Goal: Transaction & Acquisition: Purchase product/service

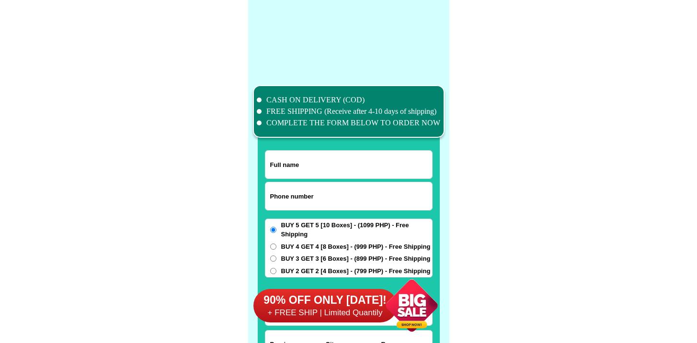
scroll to position [7447, 0]
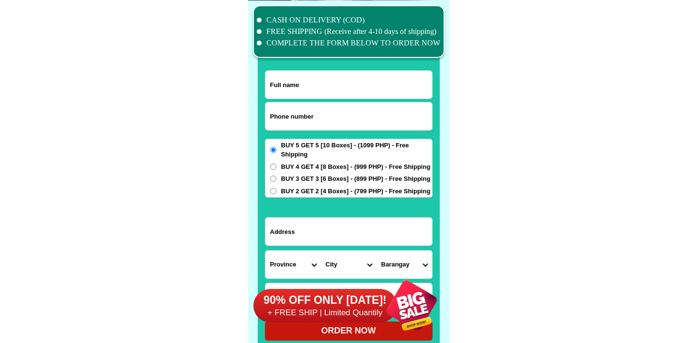
click at [336, 111] on input "Input phone_number" at bounding box center [348, 117] width 167 height 28
paste input "9192053688"
type input "09192053688"
click at [314, 71] on input "Input full_name" at bounding box center [348, 85] width 167 height 28
click at [317, 80] on input "Input full_name" at bounding box center [348, 85] width 167 height 28
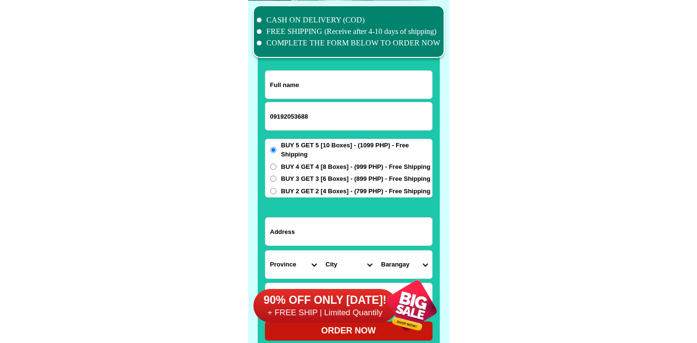
paste input "Crescencio anasco"
type input "Crescencio anasco"
click at [286, 193] on span "BUY 2 GET 2 [4 Boxes] - (799 PHP) - Free Shipping" at bounding box center [355, 192] width 149 height 10
click at [276, 193] on input "BUY 2 GET 2 [4 Boxes] - (799 PHP) - Free Shipping" at bounding box center [273, 191] width 6 height 6
radio input "true"
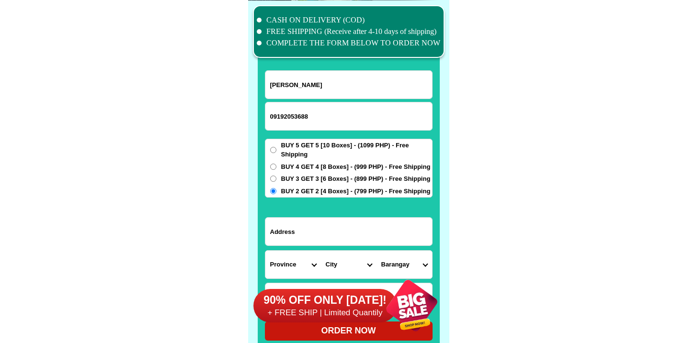
click at [289, 229] on input "Input address" at bounding box center [348, 232] width 167 height 28
paste input "Purok6 taba Carmen Davao del norte"
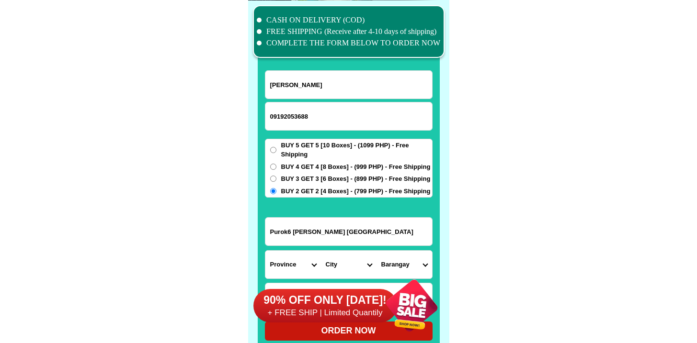
type input "Purok6 taba Carmen Davao del norte"
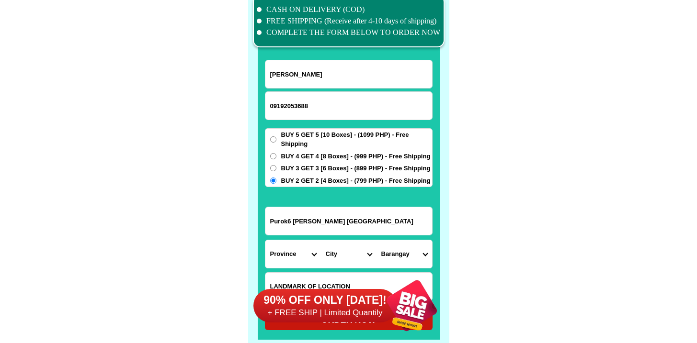
scroll to position [7470, 0]
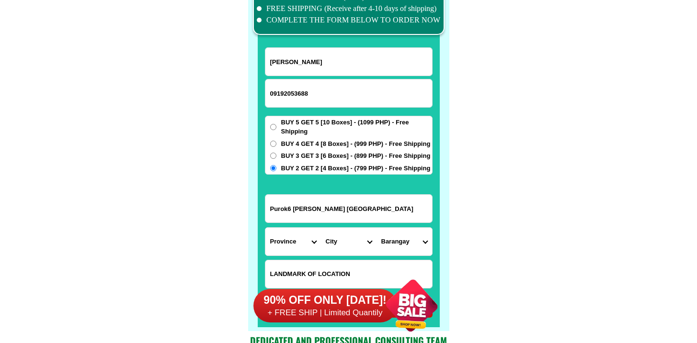
click at [288, 253] on select "Province [GEOGRAPHIC_DATA] [GEOGRAPHIC_DATA] [GEOGRAPHIC_DATA] [GEOGRAPHIC_DATA…" at bounding box center [293, 242] width 56 height 28
select select "63_773"
click at [265, 228] on select "Province [GEOGRAPHIC_DATA] [GEOGRAPHIC_DATA] [GEOGRAPHIC_DATA] [GEOGRAPHIC_DATA…" at bounding box center [293, 242] width 56 height 28
click at [345, 249] on select "City Asuncion Braulio-e.-dujali Davao-del-norte-carmen Davao-del-norte-san-isid…" at bounding box center [349, 242] width 56 height 28
select select "63_77367"
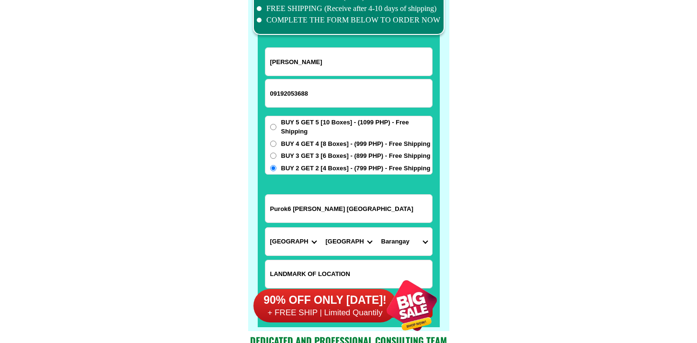
click at [321, 228] on select "City Asuncion Braulio-e.-dujali Davao-del-norte-carmen Davao-del-norte-san-isid…" at bounding box center [349, 242] width 56 height 28
click at [396, 248] on select "Barangay Alejal Anibongan Asuncion (cuatro-cuatro) Cebulano Guadalupe Ising (po…" at bounding box center [405, 242] width 56 height 28
select select "63_77367248"
click at [377, 228] on select "Barangay Alejal Anibongan Asuncion (cuatro-cuatro) Cebulano Guadalupe Ising (po…" at bounding box center [405, 242] width 56 height 28
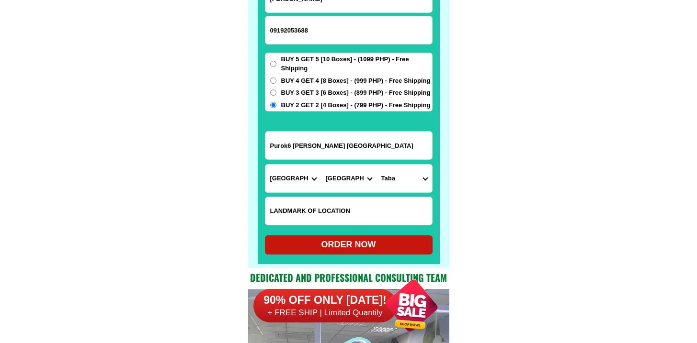
scroll to position [7578, 0]
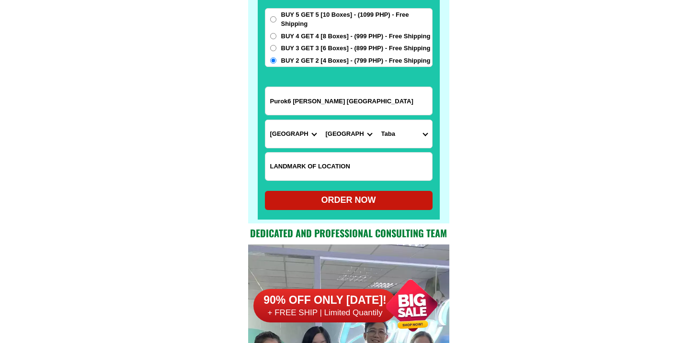
click at [356, 216] on div at bounding box center [349, 51] width 182 height 337
click at [357, 211] on div at bounding box center [349, 51] width 182 height 337
click at [356, 204] on div "ORDER NOW" at bounding box center [349, 200] width 168 height 13
type input "Purok6 taba Carmen Davao del norte"
radio input "true"
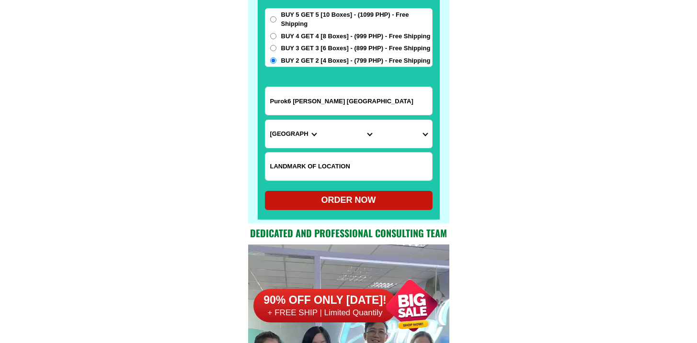
radio input "true"
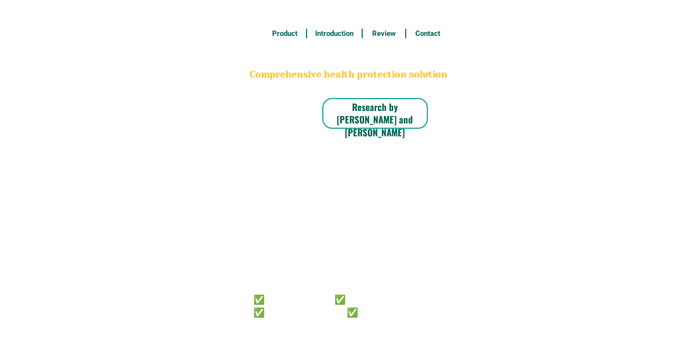
radio input "true"
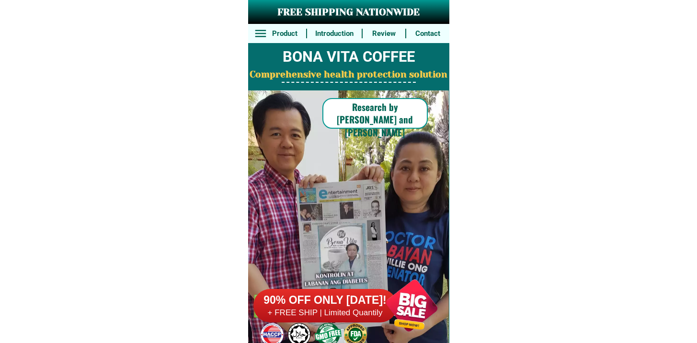
click at [340, 304] on h6 "90% OFF ONLY [DATE]!" at bounding box center [325, 301] width 144 height 14
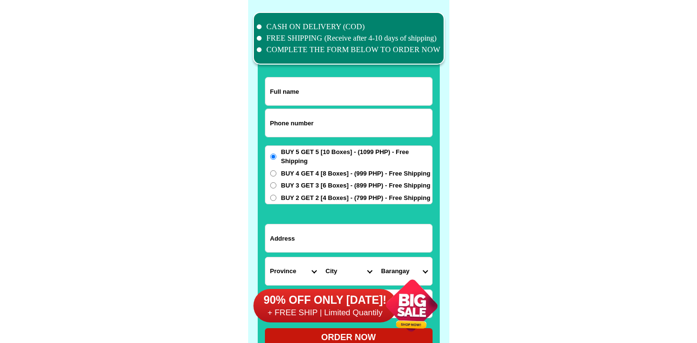
scroll to position [7447, 0]
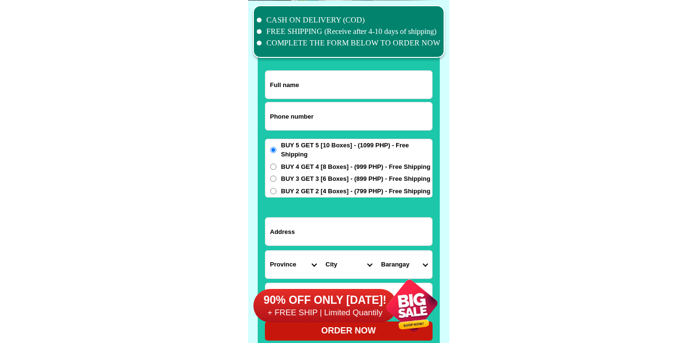
click at [323, 117] on input "Input phone_number" at bounding box center [348, 117] width 167 height 28
paste input "9152700153"
type input "09152700153"
drag, startPoint x: 309, startPoint y: 90, endPoint x: 310, endPoint y: 82, distance: 7.8
click at [309, 89] on input "Input full_name" at bounding box center [348, 85] width 167 height 28
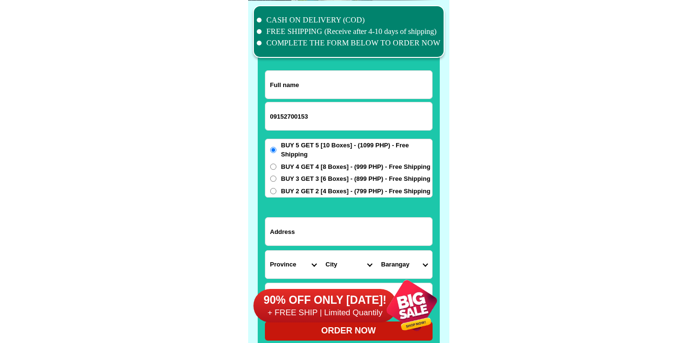
paste input "Domitela L. Agcopra"
type input "Domitela L. Agcopra"
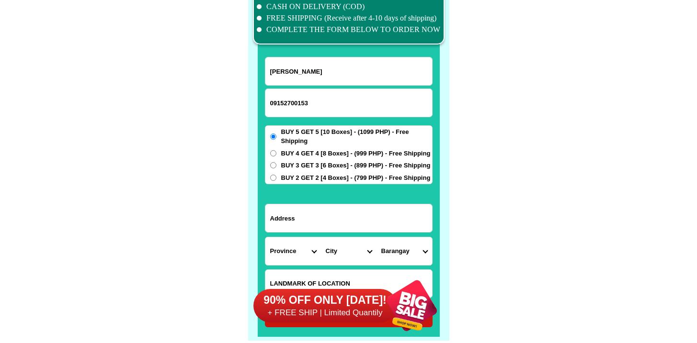
scroll to position [7478, 0]
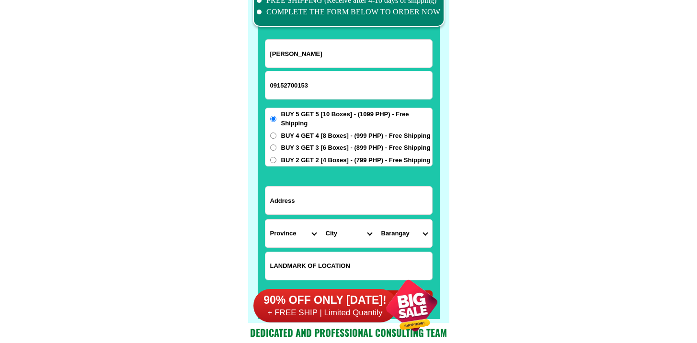
click at [309, 263] on input "Input LANDMARKOFLOCATION" at bounding box center [348, 266] width 167 height 28
paste input "Su summer Hill School"
type input "Su summer Hill School"
click at [329, 260] on input "Su summer Hill School" at bounding box center [348, 266] width 167 height 28
click at [329, 259] on input "Su summer Hill School" at bounding box center [348, 266] width 167 height 28
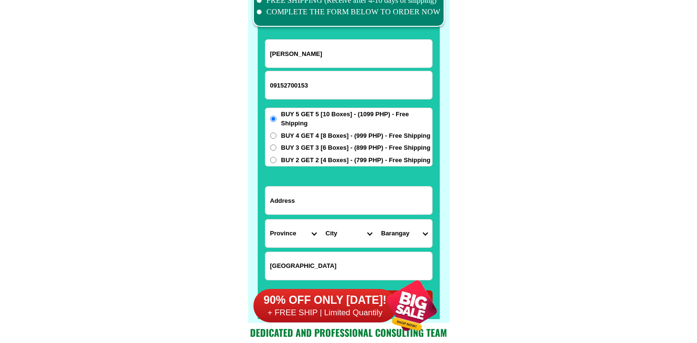
click at [329, 259] on input "Su summer Hill School" at bounding box center [348, 266] width 167 height 28
click at [309, 195] on input "Input address" at bounding box center [348, 201] width 167 height 28
click at [320, 210] on input "Input address" at bounding box center [348, 201] width 167 height 28
paste input "Tejero subd"
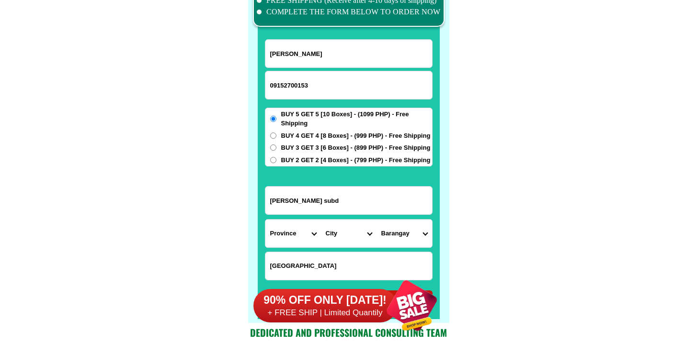
type input "Tejero subd"
click at [299, 237] on select "Province [GEOGRAPHIC_DATA] [GEOGRAPHIC_DATA] [GEOGRAPHIC_DATA] [GEOGRAPHIC_DATA…" at bounding box center [293, 234] width 56 height 28
select select "63_386"
click at [265, 220] on select "Province [GEOGRAPHIC_DATA] [GEOGRAPHIC_DATA] [GEOGRAPHIC_DATA] [GEOGRAPHIC_DATA…" at bounding box center [293, 234] width 56 height 28
click at [343, 245] on select "City Alubijid Balingasag Balingoan Binuangan Cagayan-de-oro-city El-salvador-ci…" at bounding box center [349, 234] width 56 height 28
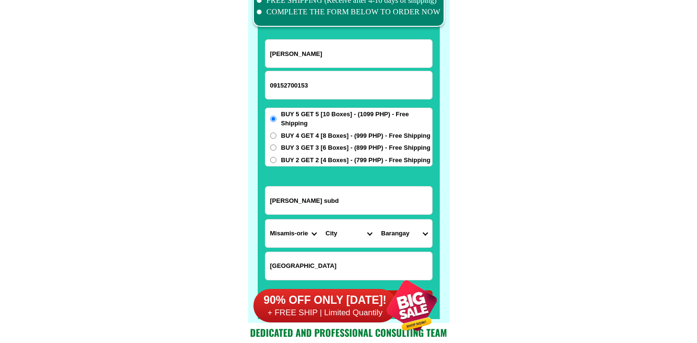
select select "63_386807"
click at [321, 220] on select "City Alubijid Balingasag Balingoan Binuangan Cagayan-de-oro-city El-salvador-ci…" at bounding box center [349, 234] width 56 height 28
click at [412, 235] on select "Barangay Agusan Baikingon Balubal Balulang Barangay 1 (pob.) Barangay 10 (pob.)…" at bounding box center [405, 234] width 56 height 28
click at [377, 220] on select "Barangay Agusan Baikingon Balubal Balulang Barangay 1 (pob.) Barangay 10 (pob.)…" at bounding box center [405, 234] width 56 height 28
click at [400, 241] on select "Barangay Agusan Baikingon Balubal Balulang Barangay 1 (pob.) Barangay 10 (pob.)…" at bounding box center [405, 234] width 56 height 28
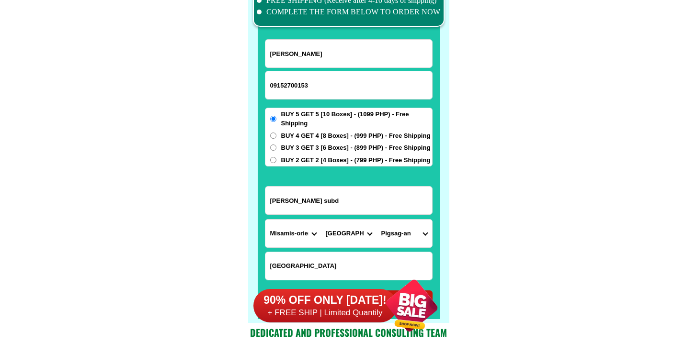
select select "63_3868078561"
click at [377, 220] on select "Barangay Agusan Baikingon Balubal Balulang Barangay 1 (pob.) Barangay 10 (pob.)…" at bounding box center [405, 234] width 56 height 28
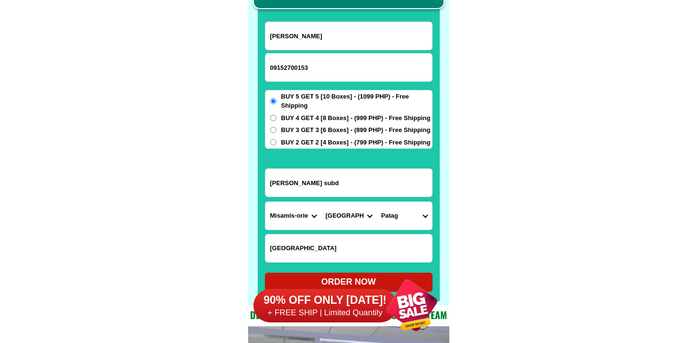
scroll to position [7496, 0]
click at [345, 283] on div "90% OFF ONLY TODAY! + FREE SHIP | Limited Quantily" at bounding box center [351, 305] width 196 height 75
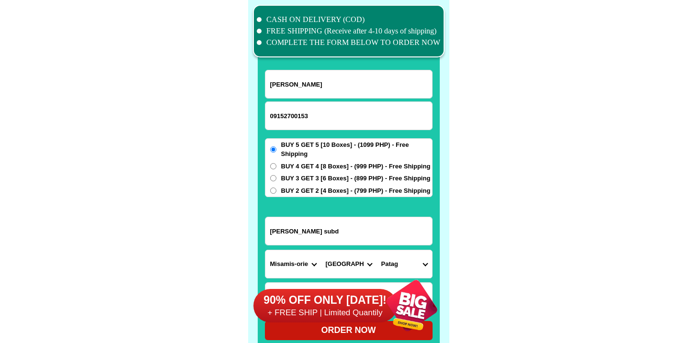
scroll to position [7594, 0]
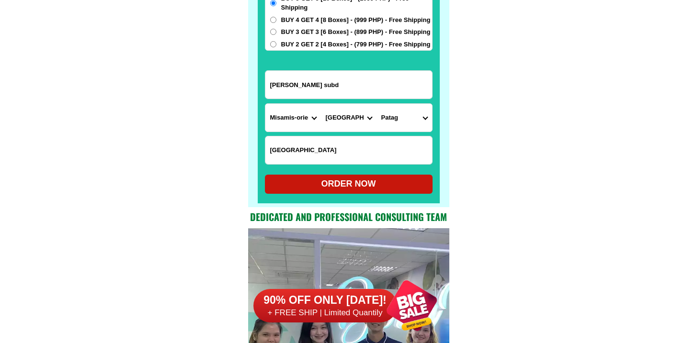
click at [343, 184] on div "ORDER NOW" at bounding box center [349, 184] width 168 height 13
type input "Tejero subd"
type input "Su summer Hill School"
radio input "true"
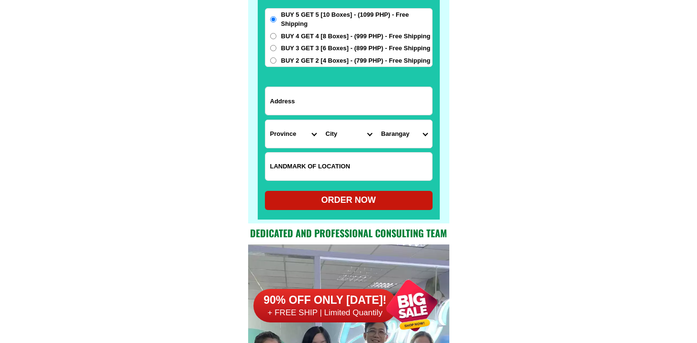
click at [302, 103] on input "Input address" at bounding box center [348, 101] width 167 height 28
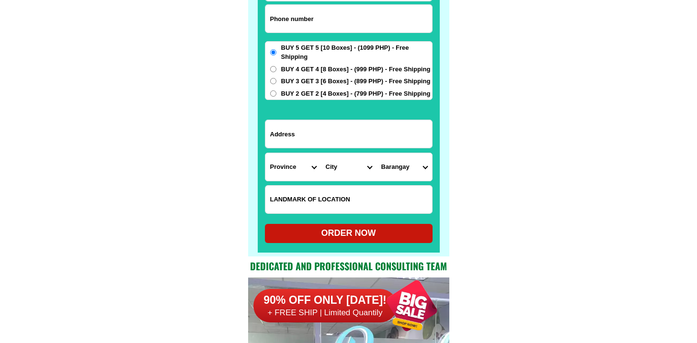
scroll to position [7545, 0]
click at [309, 24] on input "Input phone_number" at bounding box center [348, 19] width 167 height 28
paste input "9543073770"
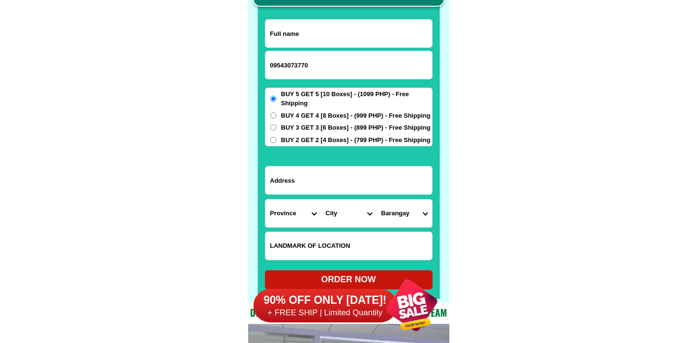
scroll to position [7498, 0]
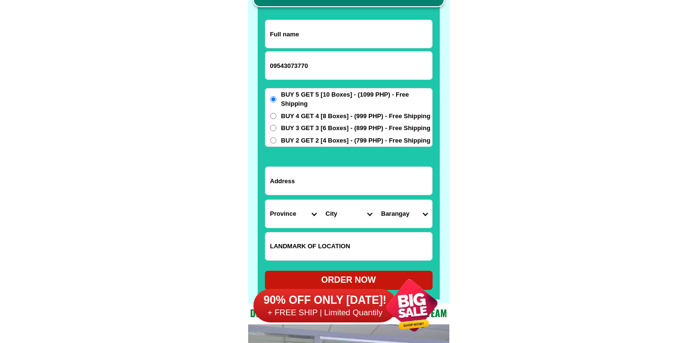
type input "09543073770"
click at [334, 45] on input "Input full_name" at bounding box center [348, 34] width 167 height 28
paste input "[PERSON_NAME]"
type input "Myra Pacada"
click at [295, 184] on input "Input address" at bounding box center [348, 181] width 167 height 28
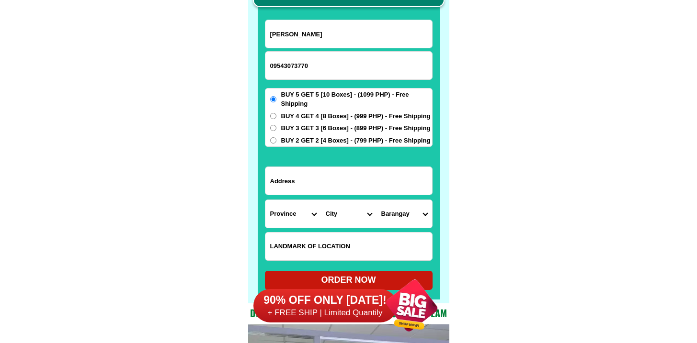
paste input "Zamora Street Pob C"
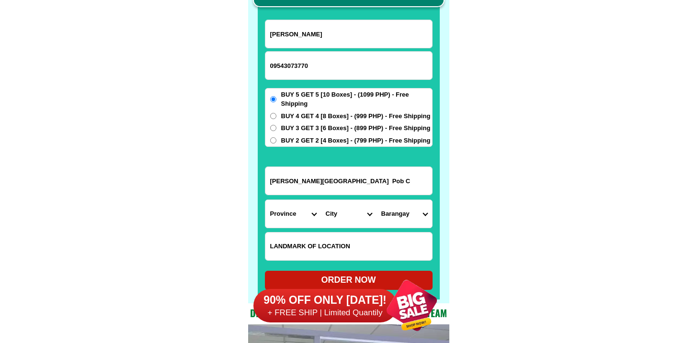
type input "Zamora Street Pob C"
click at [276, 212] on select "Province [GEOGRAPHIC_DATA] [GEOGRAPHIC_DATA] [GEOGRAPHIC_DATA] [GEOGRAPHIC_DATA…" at bounding box center [293, 214] width 56 height 28
select select "63_225"
click at [265, 200] on select "Province Abra Agusan-del-norte Agusan-del-sur Aklan Albay Antique Apayao Aurora…" at bounding box center [293, 214] width 56 height 28
click at [349, 217] on select "City Anao Bamban Camiling Capas Gerona Mayantoc Moncada Paniqui Pura Ramos San-…" at bounding box center [349, 214] width 56 height 28
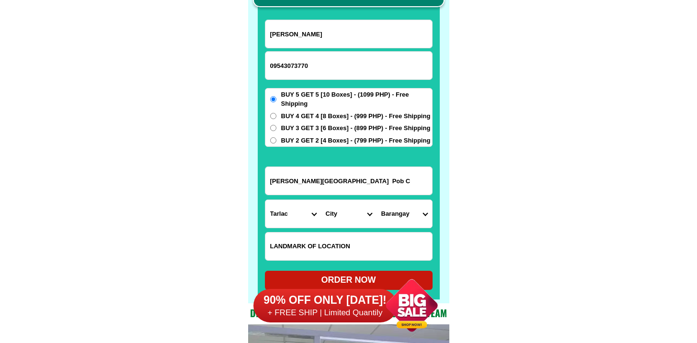
select select "63_2256615"
click at [321, 200] on select "City Anao Bamban Camiling Capas Gerona Mayantoc Moncada Paniqui Pura Ramos San-…" at bounding box center [349, 214] width 56 height 28
click at [410, 202] on select "Barangay Anoling 1st Anoling 2nd Anoling 3rd Bacabac Bacsay Bancay 1st Bancay 2…" at bounding box center [405, 214] width 56 height 28
select select "63_22566155739"
click at [377, 200] on select "Barangay Anoling 1st Anoling 2nd Anoling 3rd Bacabac Bacsay Bancay 1st Bancay 2…" at bounding box center [405, 214] width 56 height 28
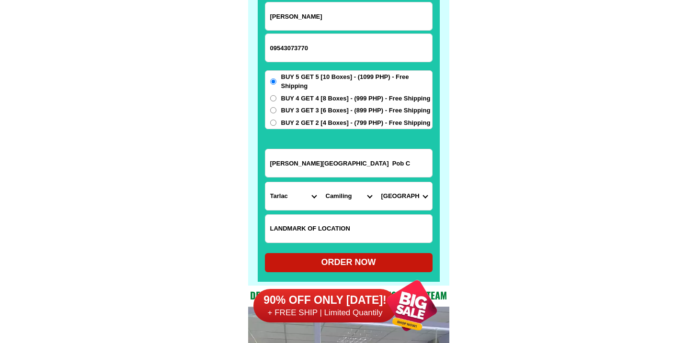
scroll to position [7516, 0]
click at [339, 259] on div "ORDER NOW" at bounding box center [349, 262] width 168 height 13
radio input "true"
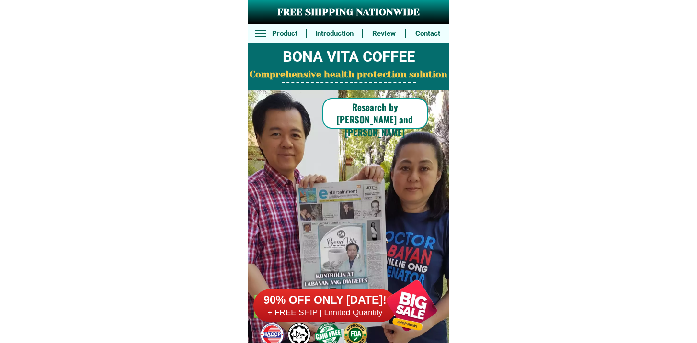
click at [334, 292] on div at bounding box center [325, 306] width 144 height 34
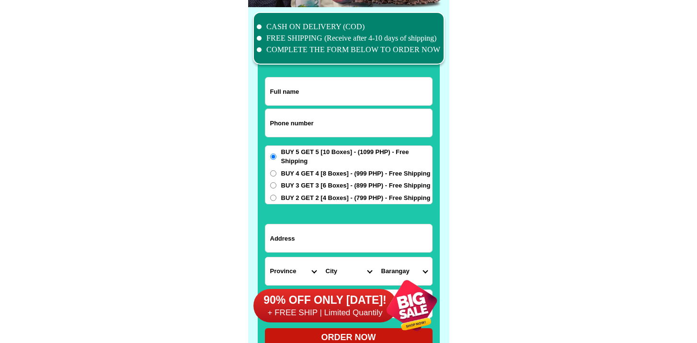
scroll to position [7447, 0]
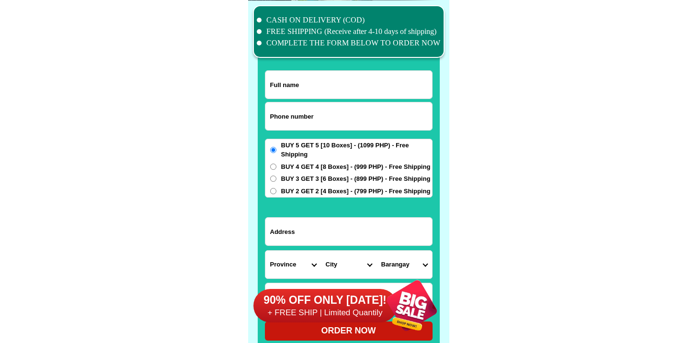
click at [309, 113] on input "Input phone_number" at bounding box center [348, 117] width 167 height 28
paste input "9999509011"
type input "09999509011"
click at [319, 69] on div at bounding box center [349, 182] width 182 height 337
click at [309, 82] on input "Input full_name" at bounding box center [348, 85] width 167 height 28
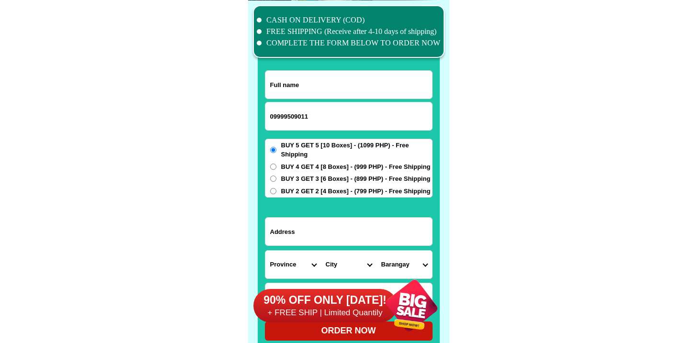
paste input "Ana Lorelin Almacen"
type input "Ana Lorelin Almacen"
click at [311, 229] on input "Input address" at bounding box center [348, 232] width 167 height 28
paste input "Int Gamo Heritage Tandang kutyo E Rodriguez Ave Tanay Rizal"
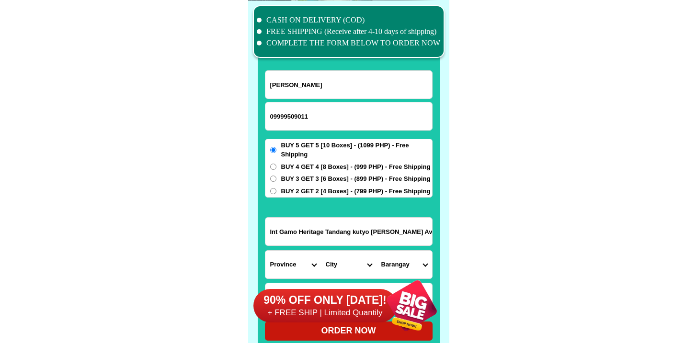
scroll to position [0, 25]
type input "Int Gamo Heritage Tandang kutyo E Rodriguez Ave Tanay Rizal"
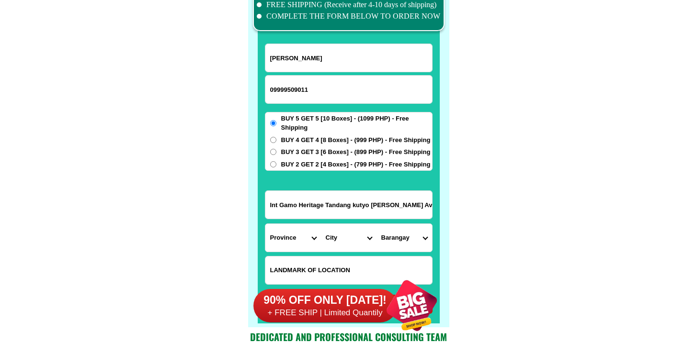
click at [316, 251] on select "Province [GEOGRAPHIC_DATA] [GEOGRAPHIC_DATA] [GEOGRAPHIC_DATA] [GEOGRAPHIC_DATA…" at bounding box center [293, 238] width 56 height 28
click at [377, 264] on input "Input LANDMARKOFLOCATION" at bounding box center [348, 271] width 167 height 28
paste input "Likuran ng INC church"
type input "Likuran ng INC church"
click at [285, 238] on select "Province [GEOGRAPHIC_DATA] [GEOGRAPHIC_DATA] [GEOGRAPHIC_DATA] [GEOGRAPHIC_DATA…" at bounding box center [293, 238] width 56 height 28
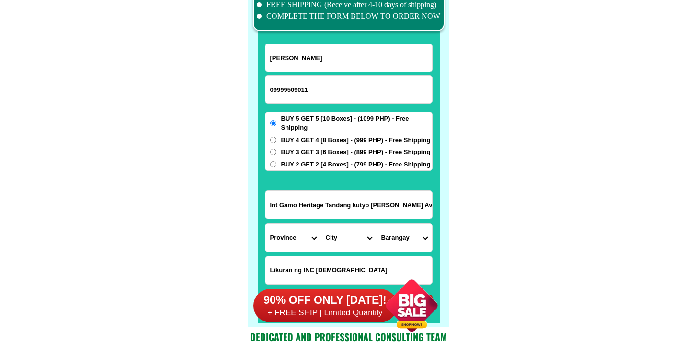
select select "63_993"
click at [265, 224] on select "Province [GEOGRAPHIC_DATA] [GEOGRAPHIC_DATA] [GEOGRAPHIC_DATA] [GEOGRAPHIC_DATA…" at bounding box center [293, 238] width 56 height 28
click at [358, 240] on select "City" at bounding box center [349, 238] width 56 height 28
click at [321, 224] on select "City Angono Antipolo-city Binangonan Cainta Cardona Jala-jala Pililla Rizal-bar…" at bounding box center [349, 238] width 56 height 28
click at [410, 240] on select "Barangay Dolores (pob.) Muzon San isidro San juan Santa ana" at bounding box center [405, 238] width 56 height 28
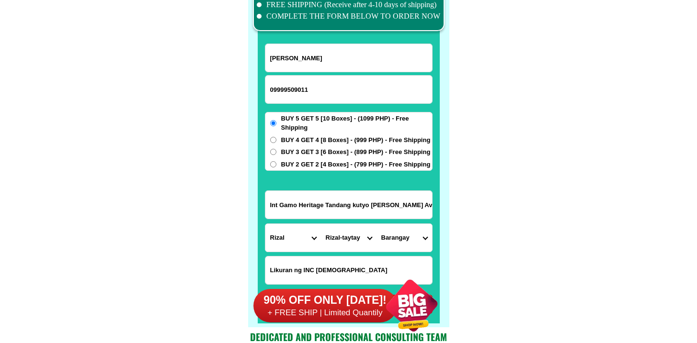
click at [355, 242] on select "City Angono Antipolo-city Binangonan Cainta Cardona Jala-jala Pililla Rizal-bar…" at bounding box center [349, 238] width 56 height 28
select select "63_9939757"
click at [321, 224] on select "City Angono Antipolo-city Binangonan Cainta Cardona Jala-jala Pililla Rizal-bar…" at bounding box center [349, 238] width 56 height 28
click at [421, 239] on select "Barangay Cayabu Cuyambay Daraitan Katipunan-bayan (pob.) Kaybuto (pob.) Laiban …" at bounding box center [405, 238] width 56 height 28
click at [342, 203] on input "Int Gamo Heritage Tandang kutyo E Rodriguez Ave Tanay Rizal" at bounding box center [348, 205] width 167 height 28
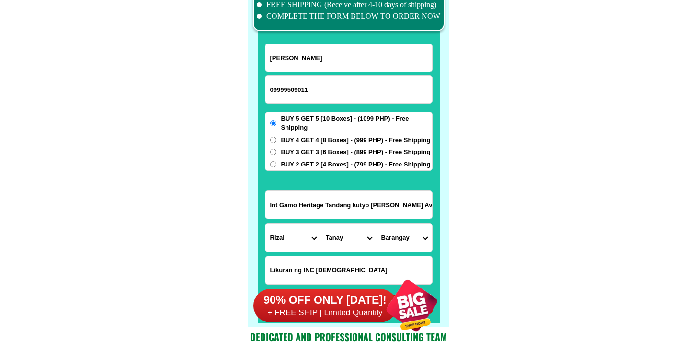
click at [342, 203] on input "Int Gamo Heritage Tandang kutyo E Rodriguez Ave Tanay Rizal" at bounding box center [348, 205] width 167 height 28
click at [326, 204] on input "Int Gamo Heritage Tandang kutyo E Rodriguez Ave Tanay Rizal" at bounding box center [348, 205] width 167 height 28
click at [412, 236] on select "Barangay Cayabu Cuyambay Daraitan Katipunan-bayan (pob.) Kaybuto (pob.) Laiban …" at bounding box center [405, 238] width 56 height 28
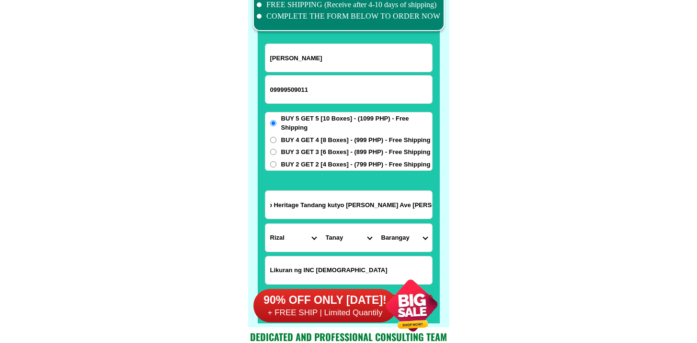
scroll to position [0, 0]
select select "63_99397577193"
click at [377, 224] on select "Barangay Cayabu Cuyambay Daraitan Katipunan-bayan (pob.) Kaybuto (pob.) Laiban …" at bounding box center [405, 238] width 56 height 28
click at [413, 240] on select "Barangay Cayabu Cuyambay Daraitan Katipunan-bayan (pob.) Kaybuto (pob.) Laiban …" at bounding box center [405, 238] width 56 height 28
click at [299, 137] on span "BUY 4 GET 4 [8 Boxes] - (999 PHP) - Free Shipping" at bounding box center [355, 141] width 149 height 10
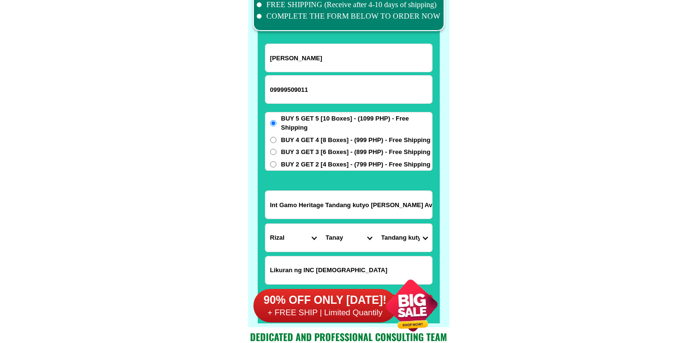
click at [276, 137] on input "BUY 4 GET 4 [8 Boxes] - (999 PHP) - Free Shipping" at bounding box center [273, 140] width 6 height 6
radio input "true"
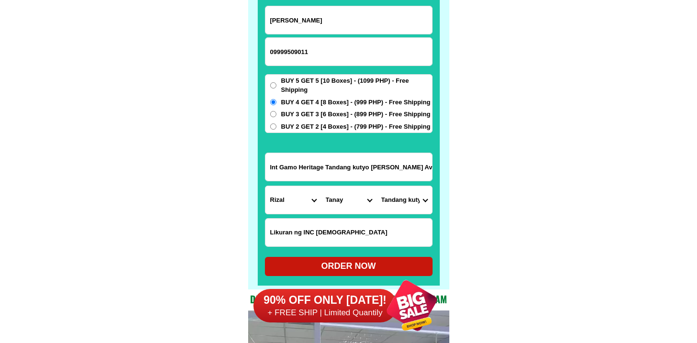
scroll to position [7512, 0]
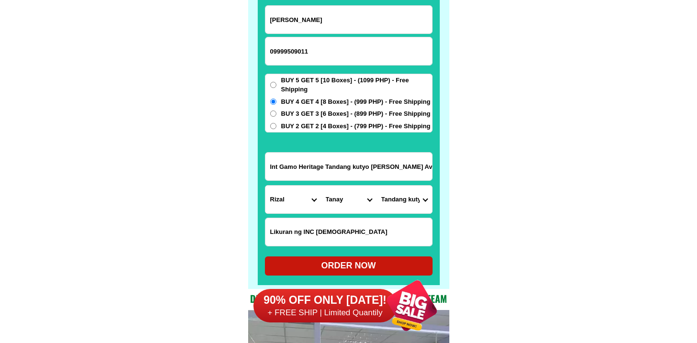
click at [308, 262] on div "ORDER NOW" at bounding box center [349, 266] width 168 height 13
type input "Int Gamo Heritage Tandang kutyo E Rodriguez Ave Tanay Rizal"
type input "Likuran ng INC church"
radio input "true"
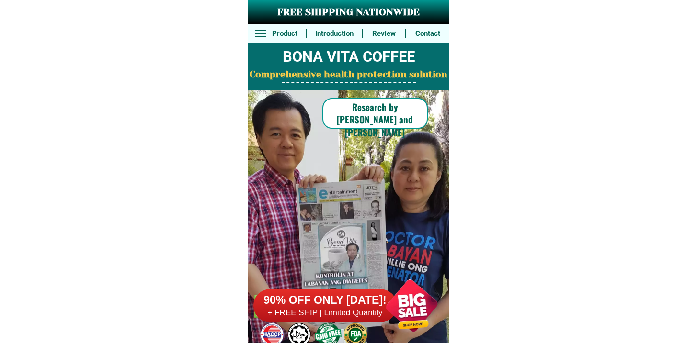
click at [314, 302] on h6 "90% OFF ONLY [DATE]!" at bounding box center [325, 301] width 144 height 14
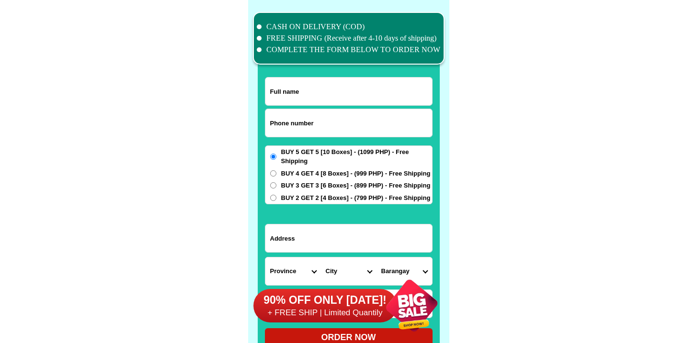
scroll to position [7447, 0]
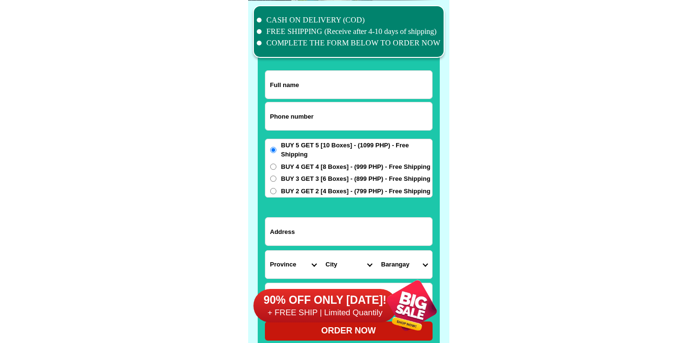
click at [306, 108] on input "Input phone_number" at bounding box center [348, 117] width 167 height 28
paste input "9159266163"
type input "09159266163"
click at [311, 87] on input "Input full_name" at bounding box center [348, 85] width 167 height 28
paste input "[PERSON_NAME]"
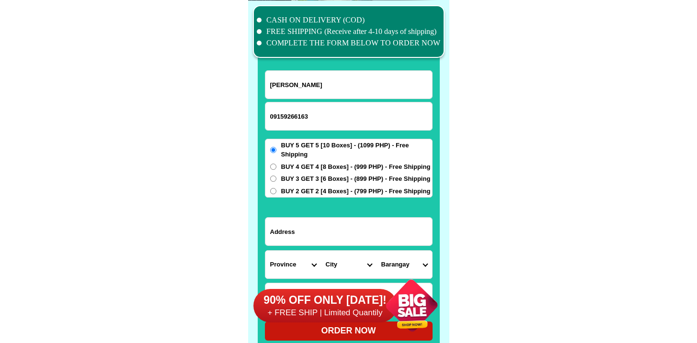
type input "[PERSON_NAME]"
click at [341, 231] on input "Input address" at bounding box center [348, 232] width 167 height 28
paste input "Oyo Torong St., Kalibo, [GEOGRAPHIC_DATA]"
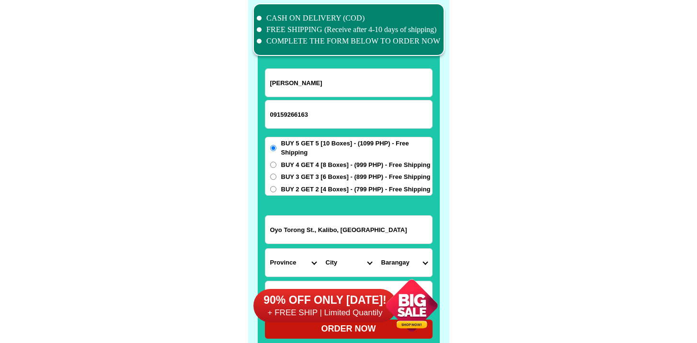
scroll to position [7449, 0]
type input "Oyo Torong St., Kalibo, [GEOGRAPHIC_DATA]"
click at [266, 257] on select "Province [GEOGRAPHIC_DATA] [GEOGRAPHIC_DATA][PERSON_NAME][GEOGRAPHIC_DATA][GEOG…" at bounding box center [293, 263] width 56 height 28
select select "63_595"
click at [265, 249] on select "Province [GEOGRAPHIC_DATA] [GEOGRAPHIC_DATA][PERSON_NAME][GEOGRAPHIC_DATA][GEOG…" at bounding box center [293, 263] width 56 height 28
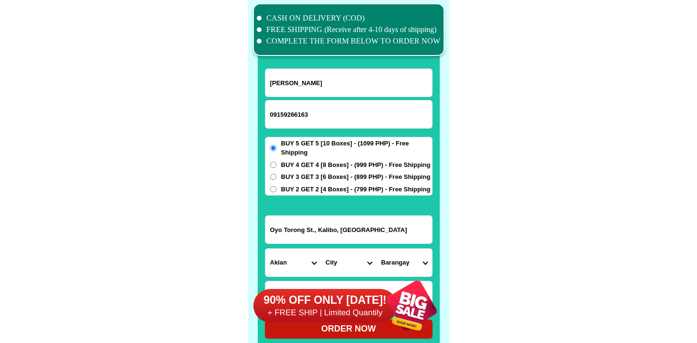
click at [334, 257] on select "City Aklan-balete Aklan-banga [GEOGRAPHIC_DATA][PERSON_NAME] [PERSON_NAME][GEOG…" at bounding box center [349, 263] width 56 height 28
select select "63_5958894"
click at [321, 249] on select "City Aklan-balete Aklan-banga [GEOGRAPHIC_DATA][PERSON_NAME] [PERSON_NAME][GEOG…" at bounding box center [349, 263] width 56 height 28
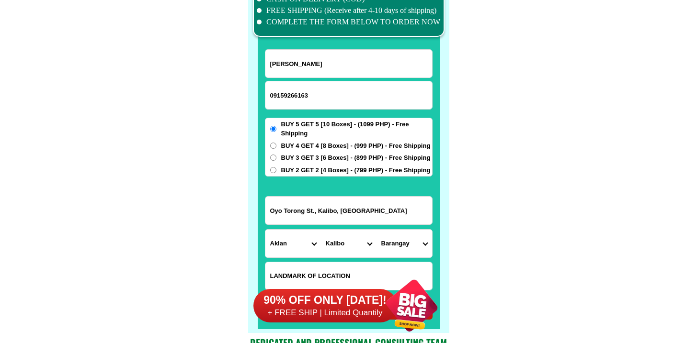
scroll to position [7470, 0]
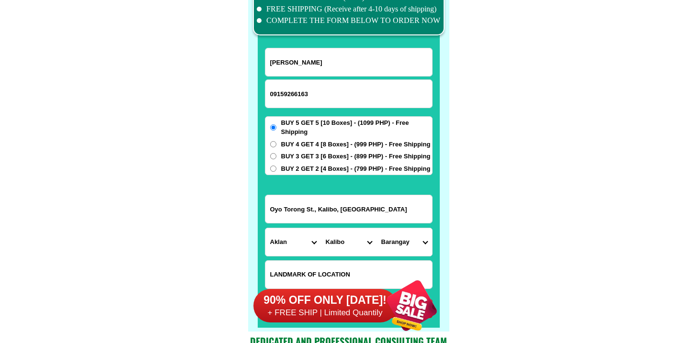
click at [392, 245] on select "Barangay Andagaw Bachaw norte Bachaw sur [GEOGRAPHIC_DATA] [GEOGRAPHIC_DATA] [G…" at bounding box center [405, 243] width 56 height 28
click at [321, 217] on input "Oyo Torong St., Kalibo, [GEOGRAPHIC_DATA]" at bounding box center [348, 209] width 167 height 28
click at [407, 252] on select "Barangay Andagaw Bachaw norte Bachaw sur Briones Buswang new Buswang old Caano …" at bounding box center [405, 243] width 56 height 28
select select "63_59588949610"
click at [377, 229] on select "Barangay Andagaw Bachaw norte Bachaw sur Briones Buswang new Buswang old Caano …" at bounding box center [405, 243] width 56 height 28
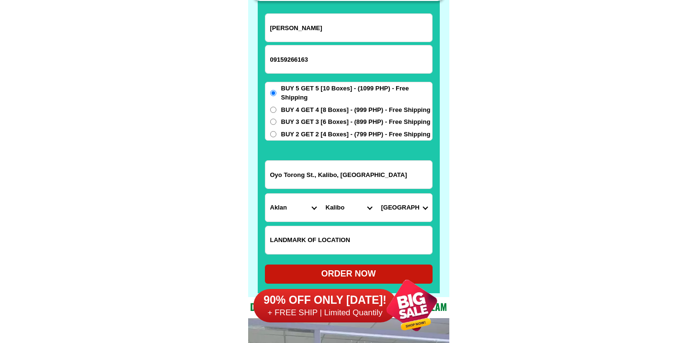
scroll to position [7520, 0]
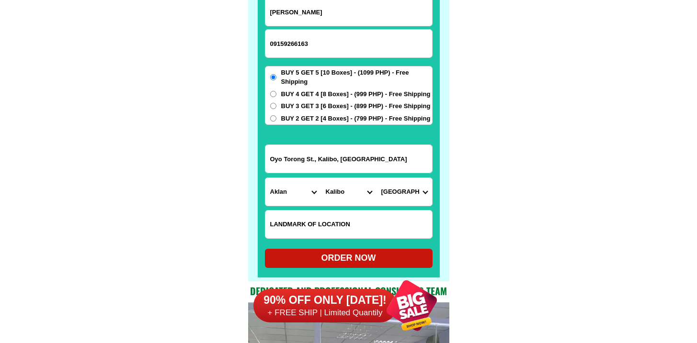
click at [348, 253] on div "ORDER NOW" at bounding box center [349, 258] width 168 height 13
radio input "true"
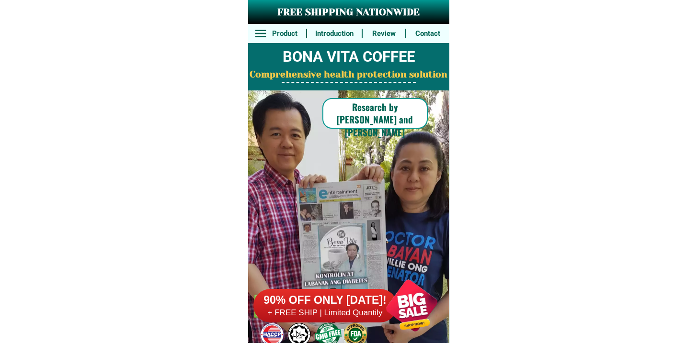
click at [346, 323] on div "90% OFF ONLY [DATE]! + FREE SHIP | Limited Quantily" at bounding box center [351, 305] width 196 height 75
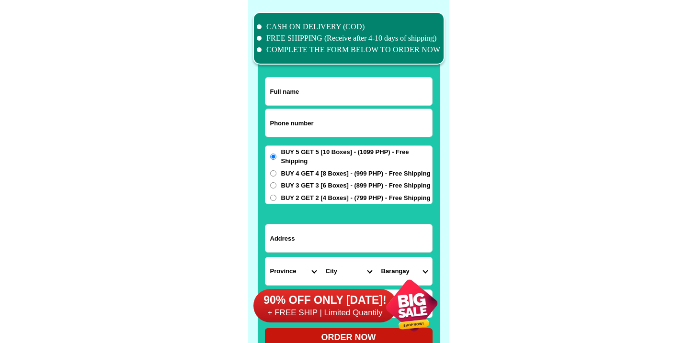
scroll to position [7447, 0]
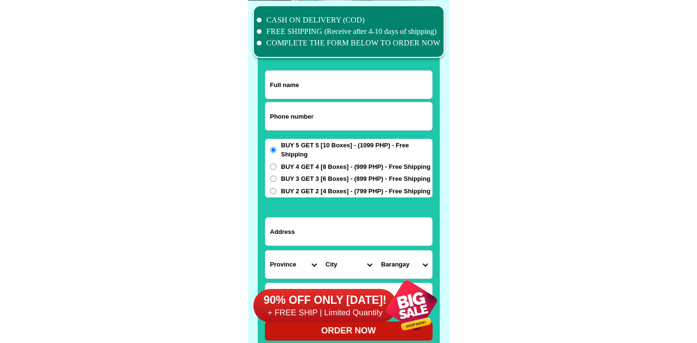
click at [320, 124] on input "Input phone_number" at bounding box center [348, 117] width 167 height 28
paste input "9231353737"
type input "09231353737"
click at [303, 93] on input "Input full_name" at bounding box center [348, 85] width 167 height 28
paste input "Reymundo Layson Dimarucut"
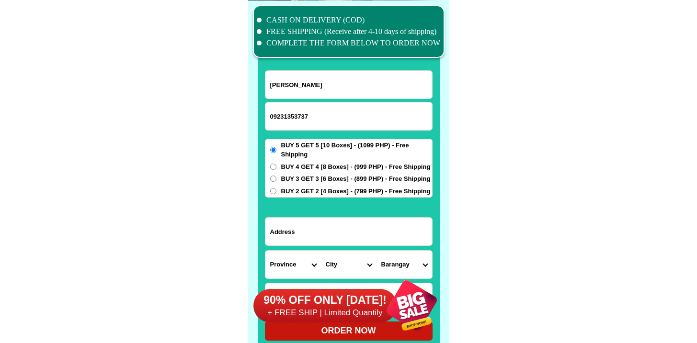
type input "Reymundo Layson Dimarucut"
click at [301, 231] on input "Input address" at bounding box center [348, 232] width 167 height 28
paste input "INFRONT MCDONALD"
paste input "San nicolas 1st (pob.)"
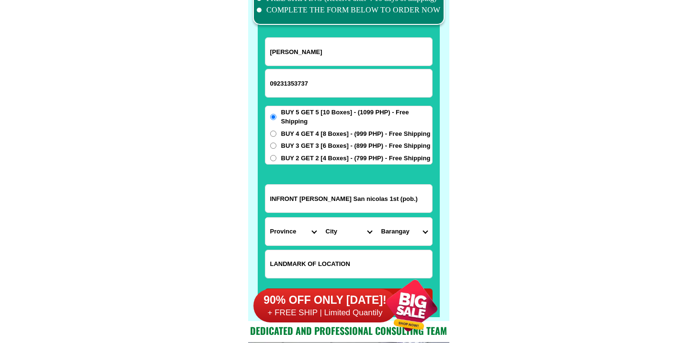
scroll to position [7480, 0]
type input "INFRONT MCDONALD San nicolas 1st (pob.)"
click at [312, 235] on select "Province Abra Agusan-del-norte Agusan-del-sur Aklan Albay Antique Apayao Aurora…" at bounding box center [293, 232] width 56 height 28
select select "63_779"
click at [265, 218] on select "Province Abra Agusan-del-norte Agusan-del-sur Aklan Albay Antique Apayao Aurora…" at bounding box center [293, 232] width 56 height 28
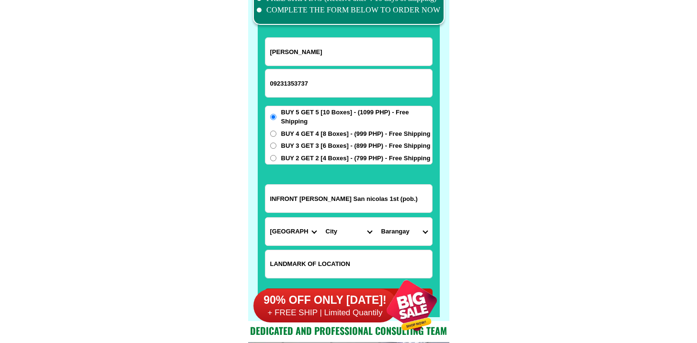
click at [344, 224] on select "City Angeles-city Apalit Arayat Bacolor Candaba Floridablanca Guagua Lubao Maba…" at bounding box center [349, 232] width 56 height 28
select select "63_779109"
click at [321, 218] on select "City Angeles-city Apalit Arayat Bacolor Candaba Floridablanca Guagua Lubao Maba…" at bounding box center [349, 232] width 56 height 28
click at [391, 215] on form "Reymundo Layson Dimarucut 09231353737 ORDER NOW INFRONT MCDONALD San nicolas 1s…" at bounding box center [349, 172] width 168 height 271
click at [405, 229] on select "Barangay Ayala Bucanan Camias Dolores Escaler La paz Navaling San agustin San a…" at bounding box center [405, 232] width 56 height 28
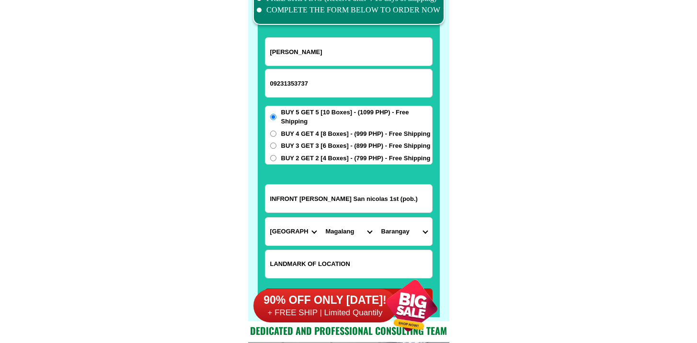
select select "63_7791097811"
click at [377, 218] on select "Barangay Ayala Bucanan Camias Dolores Escaler La paz Navaling San agustin San a…" at bounding box center [405, 232] width 56 height 28
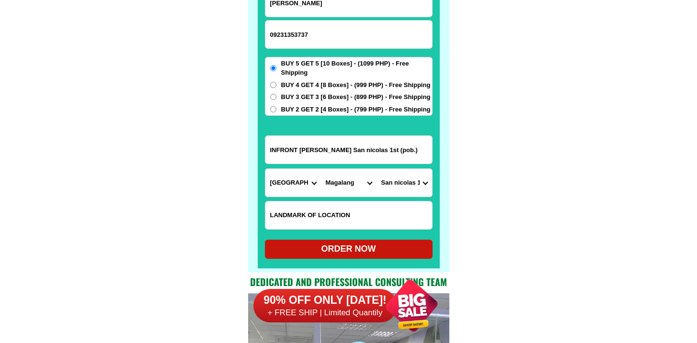
scroll to position [7530, 0]
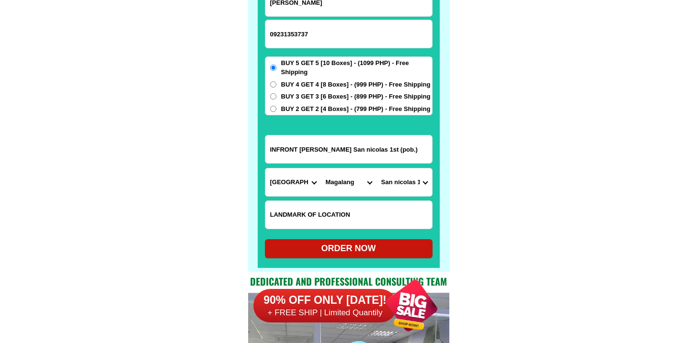
click at [346, 243] on div "ORDER NOW" at bounding box center [349, 249] width 168 height 19
radio input "true"
